Goal: Navigation & Orientation: Find specific page/section

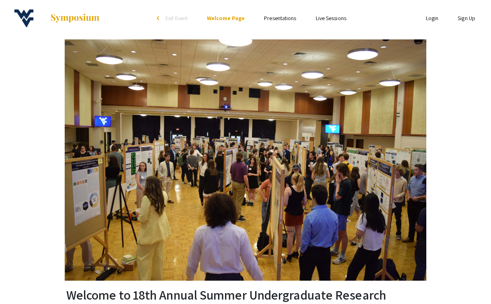
click at [284, 21] on link "Presentations" at bounding box center [280, 17] width 32 height 7
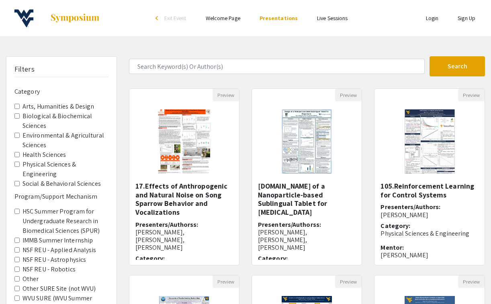
click at [326, 22] on li "Live Sessions" at bounding box center [333, 18] width 50 height 10
click at [328, 21] on link "Live Sessions" at bounding box center [332, 17] width 31 height 7
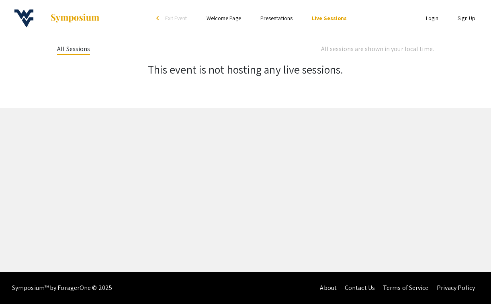
click at [274, 14] on li "Presentations" at bounding box center [276, 18] width 51 height 10
click at [275, 14] on link "Presentations" at bounding box center [277, 17] width 32 height 7
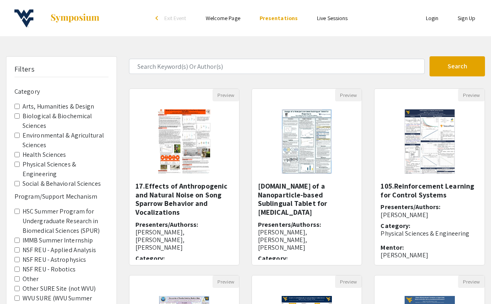
click at [236, 17] on link "Welcome Page" at bounding box center [223, 17] width 35 height 7
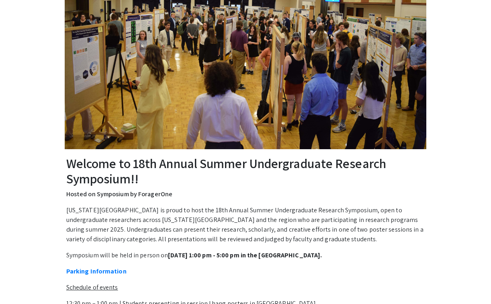
scroll to position [133, 0]
